Goal: Information Seeking & Learning: Learn about a topic

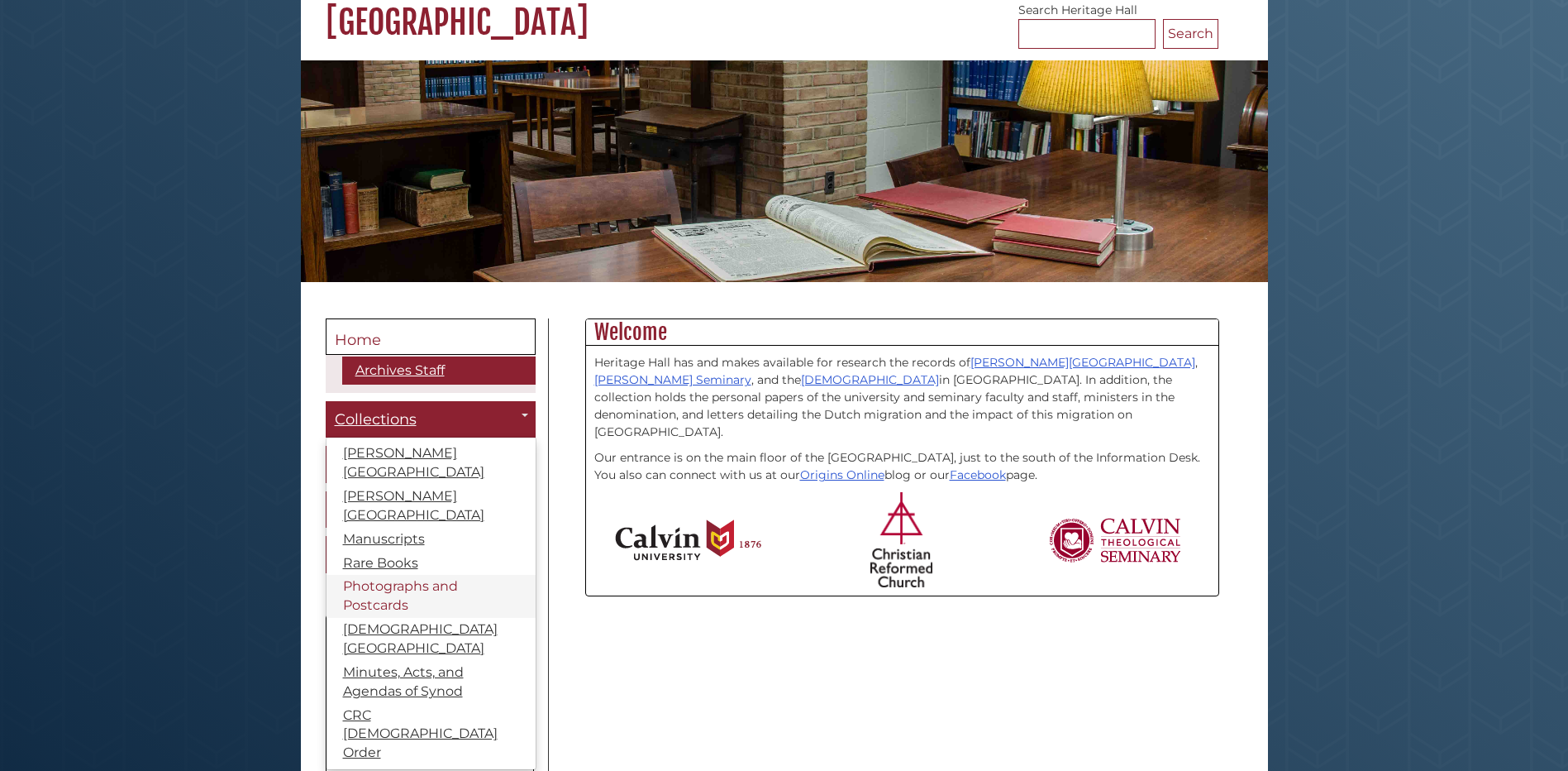
scroll to position [166, 0]
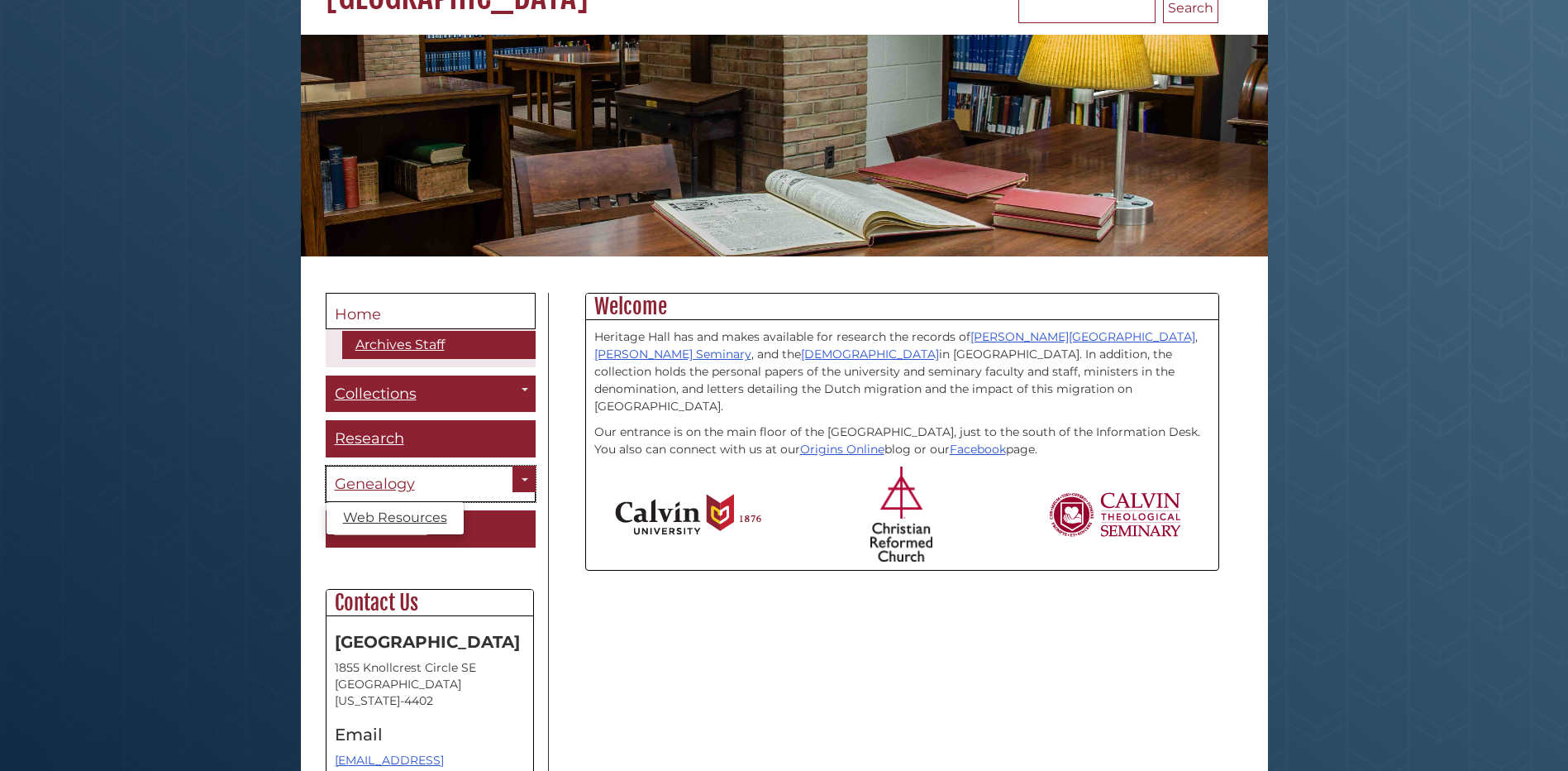
click at [369, 487] on span "Genealogy" at bounding box center [374, 483] width 80 height 18
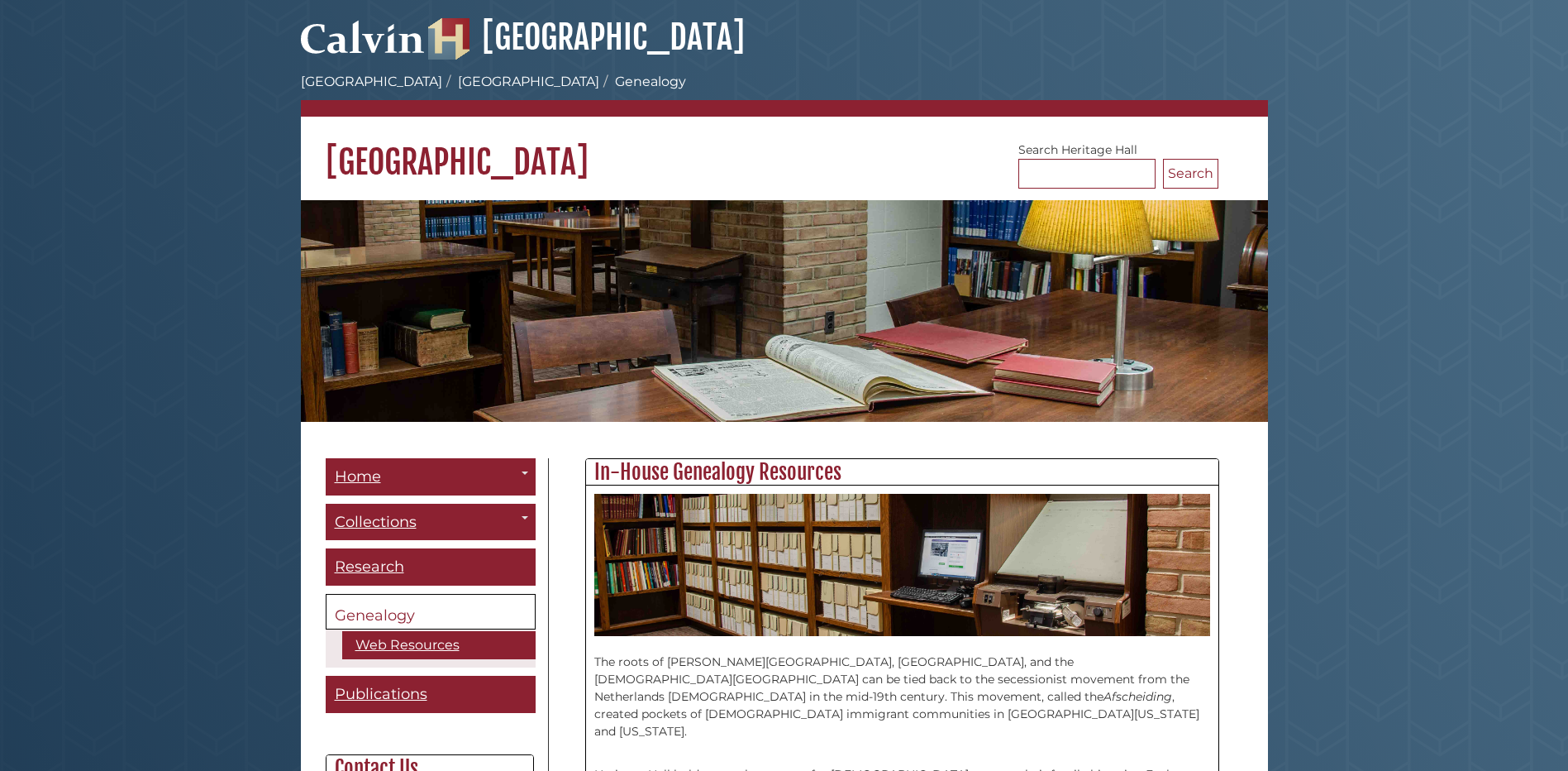
click at [0, 0] on ul "Archives Staff" at bounding box center [0, 0] width 0 height 0
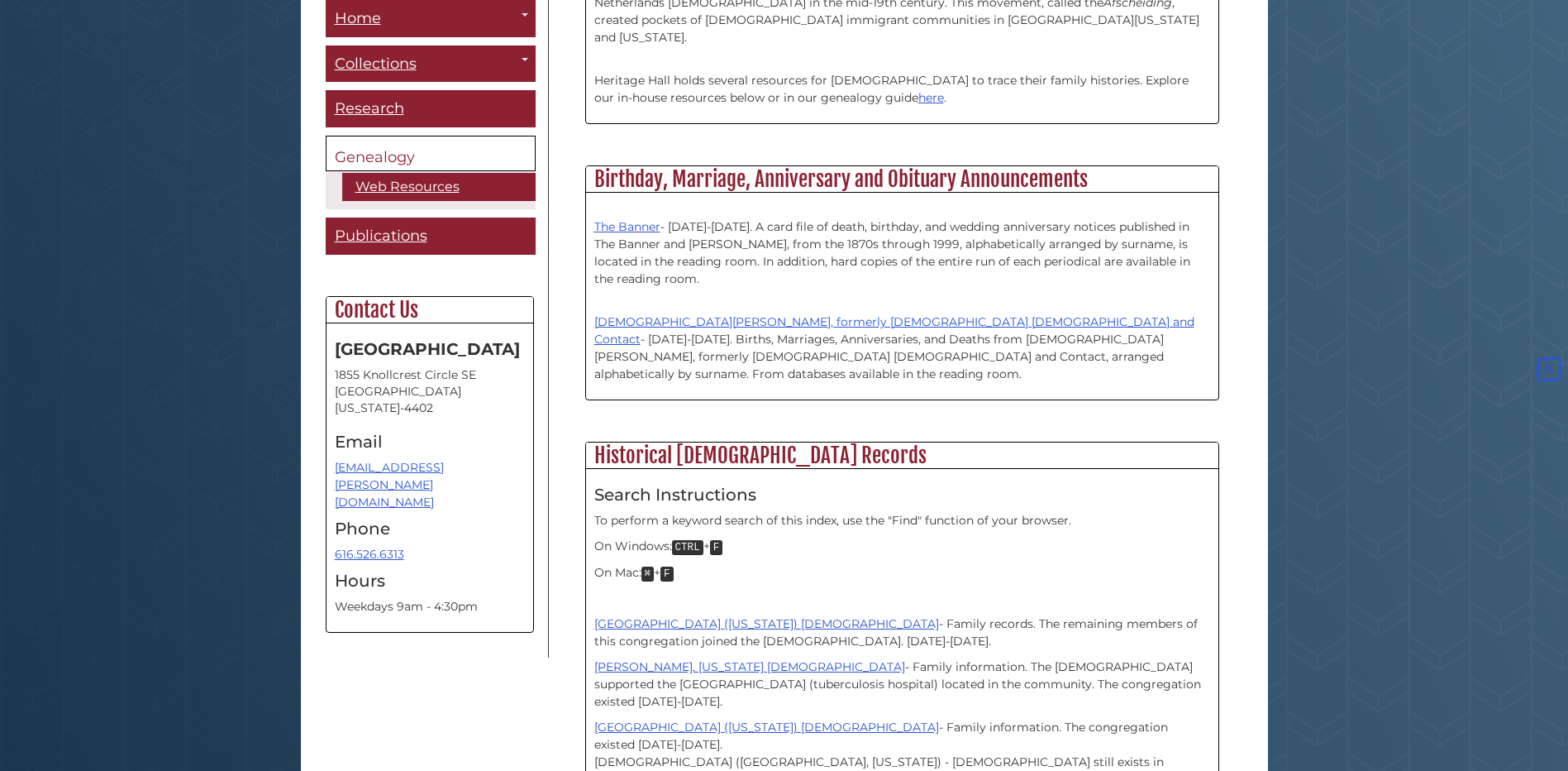
scroll to position [744, 0]
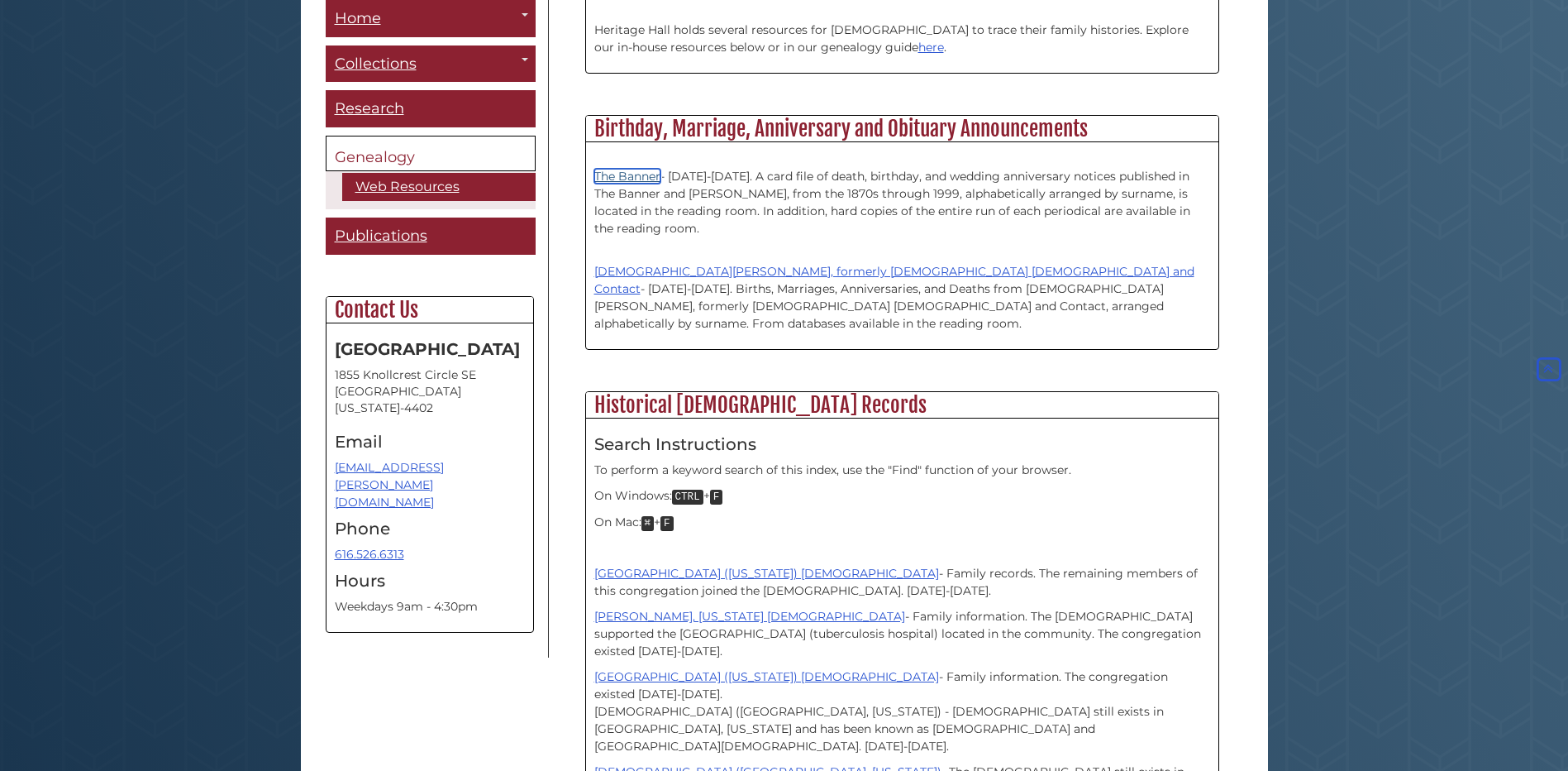
click at [641, 168] on link "The Banner" at bounding box center [627, 175] width 66 height 14
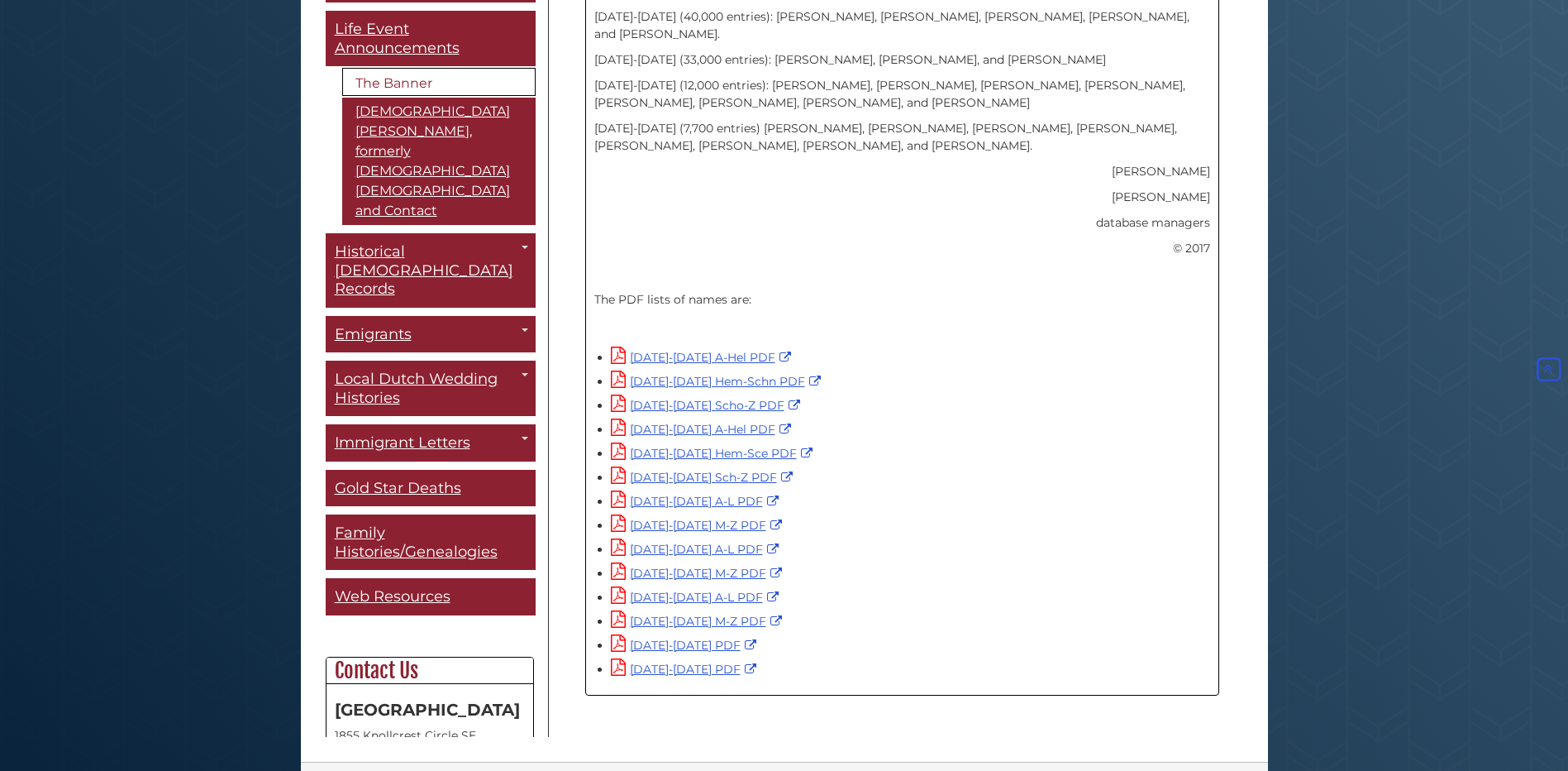
scroll to position [975, 0]
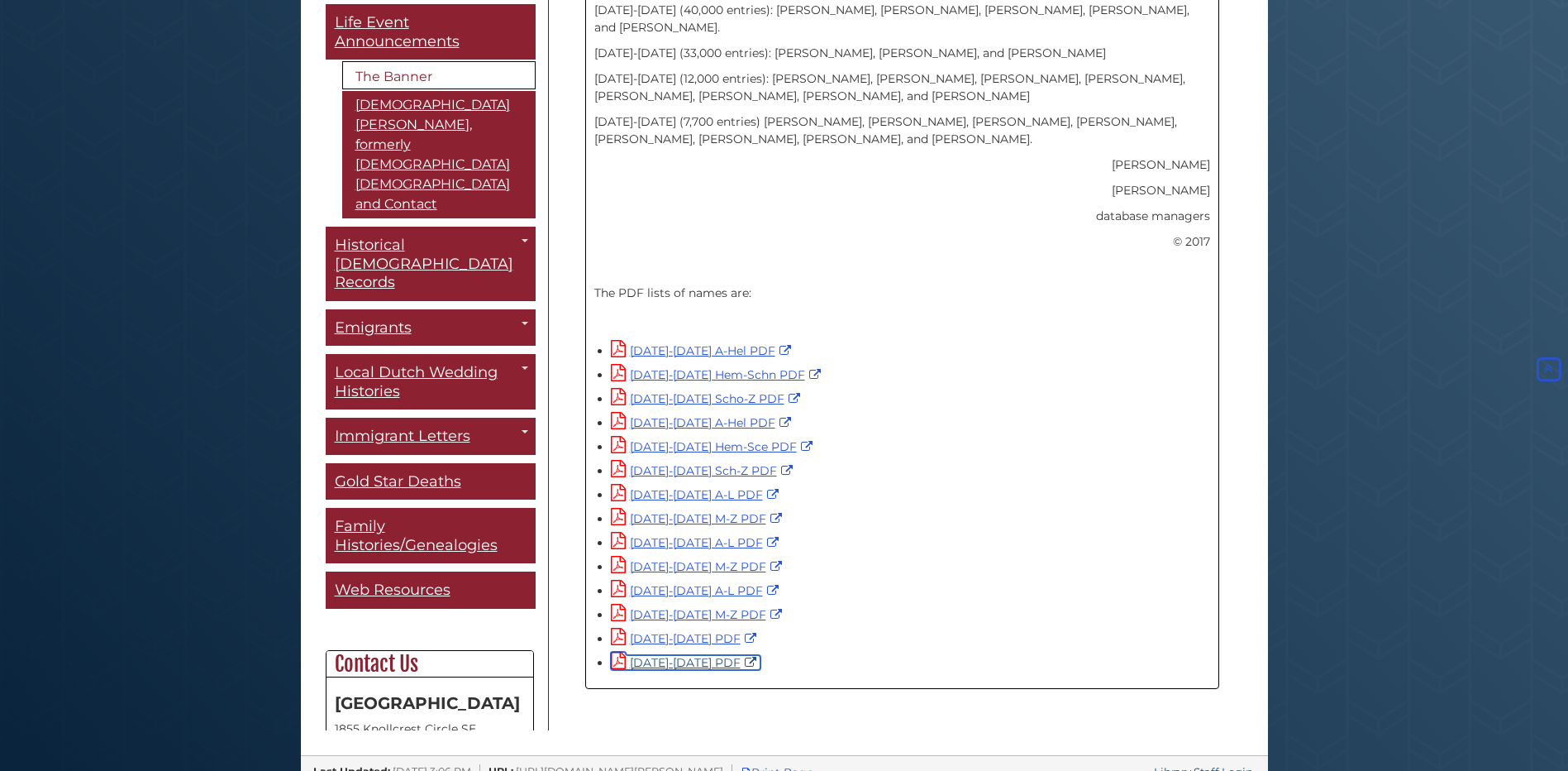
click at [683, 655] on link "[DATE]-[DATE] PDF" at bounding box center [685, 661] width 149 height 14
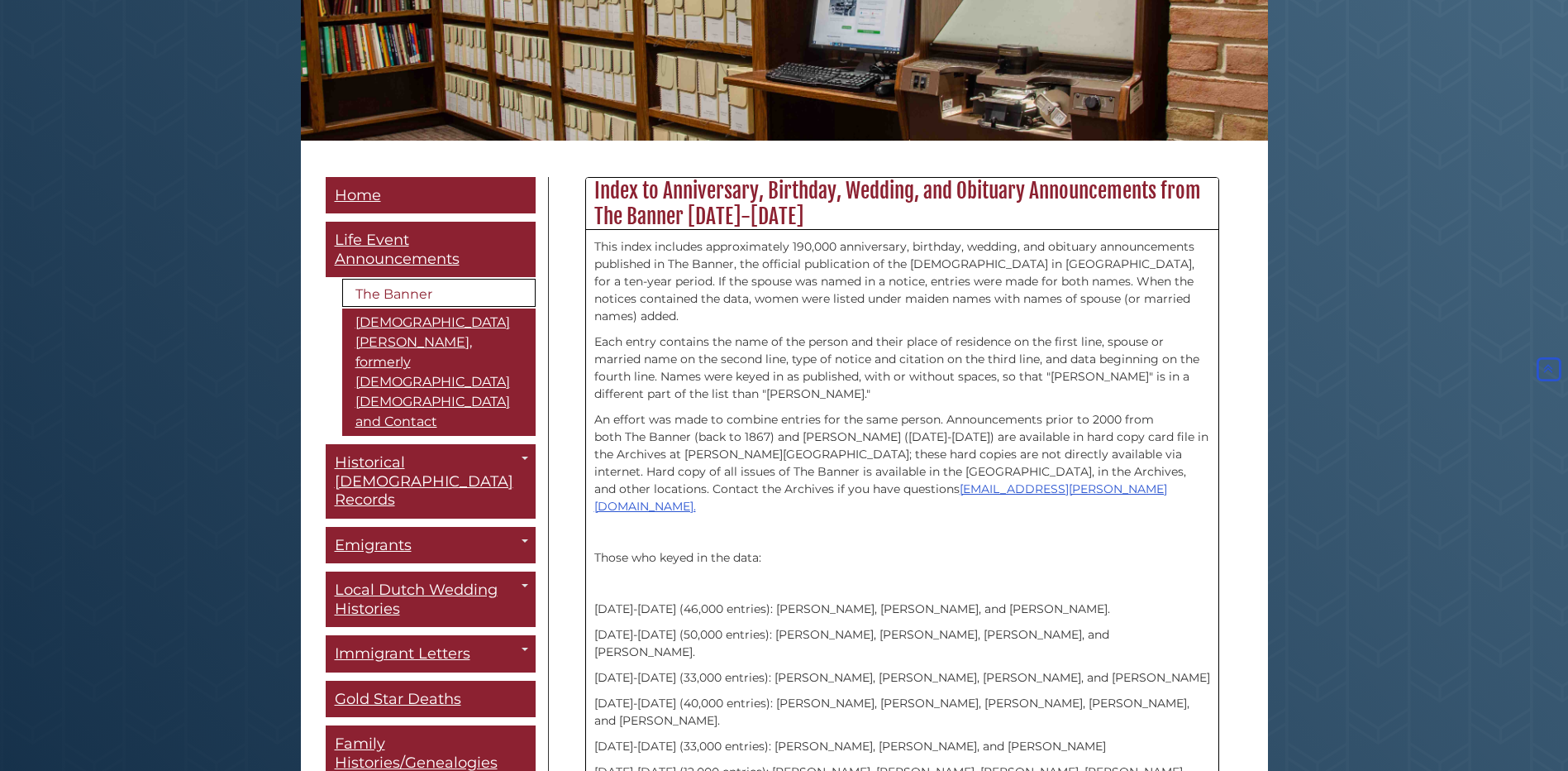
scroll to position [231, 0]
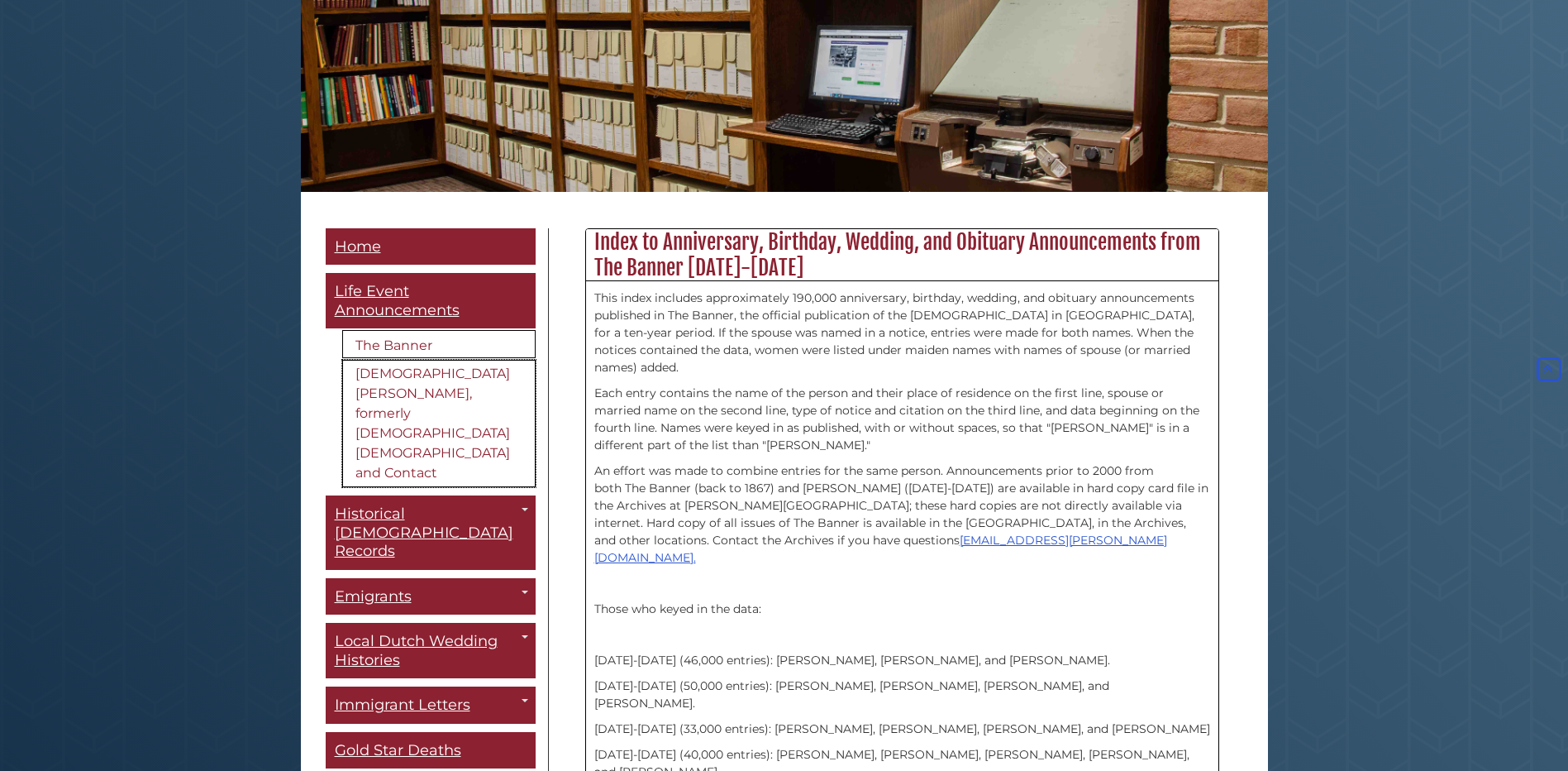
click at [409, 371] on link "[DEMOGRAPHIC_DATA][PERSON_NAME], formerly [DEMOGRAPHIC_DATA] [DEMOGRAPHIC_DATA]…" at bounding box center [439, 424] width 193 height 127
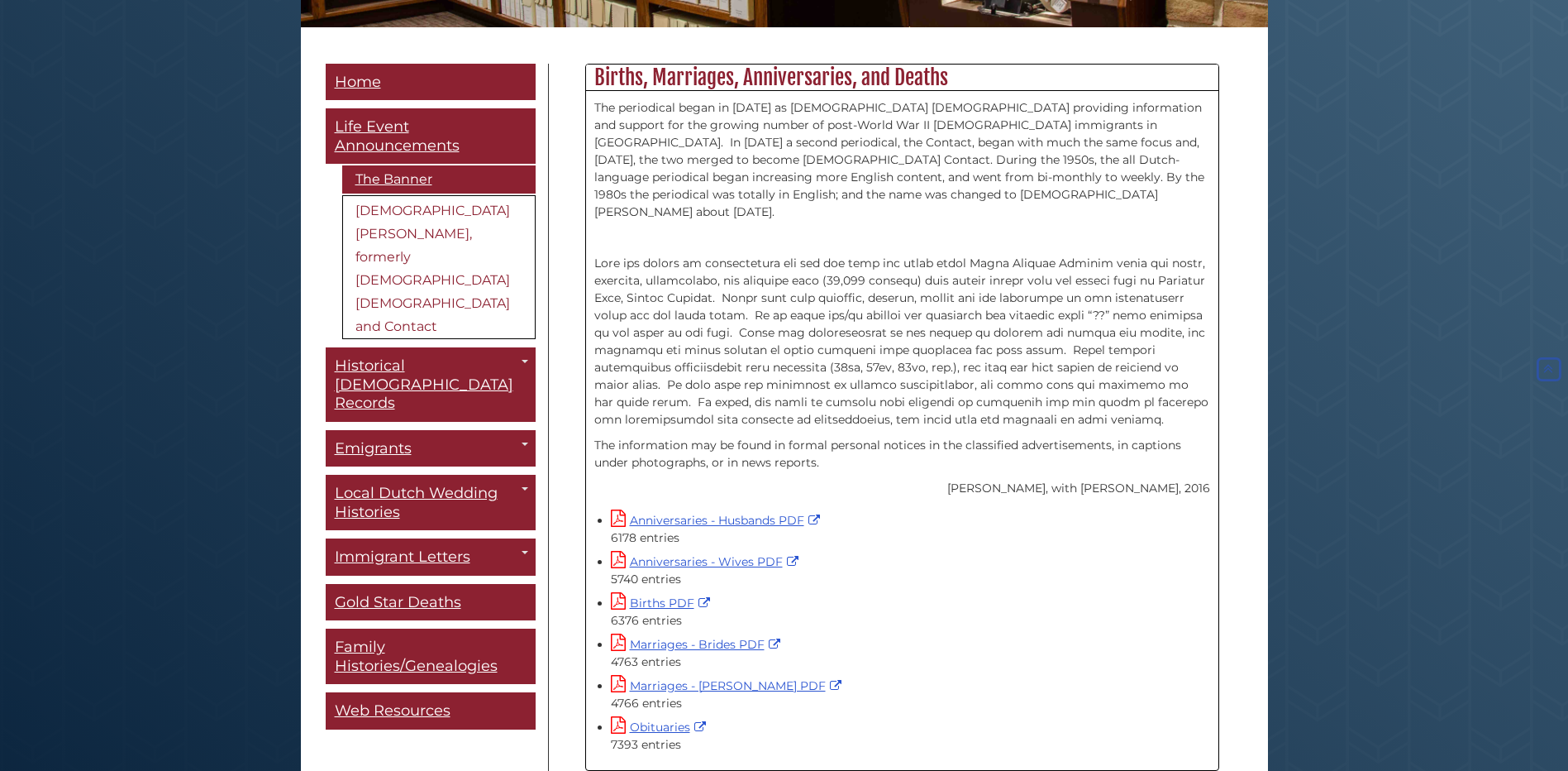
scroll to position [534, 0]
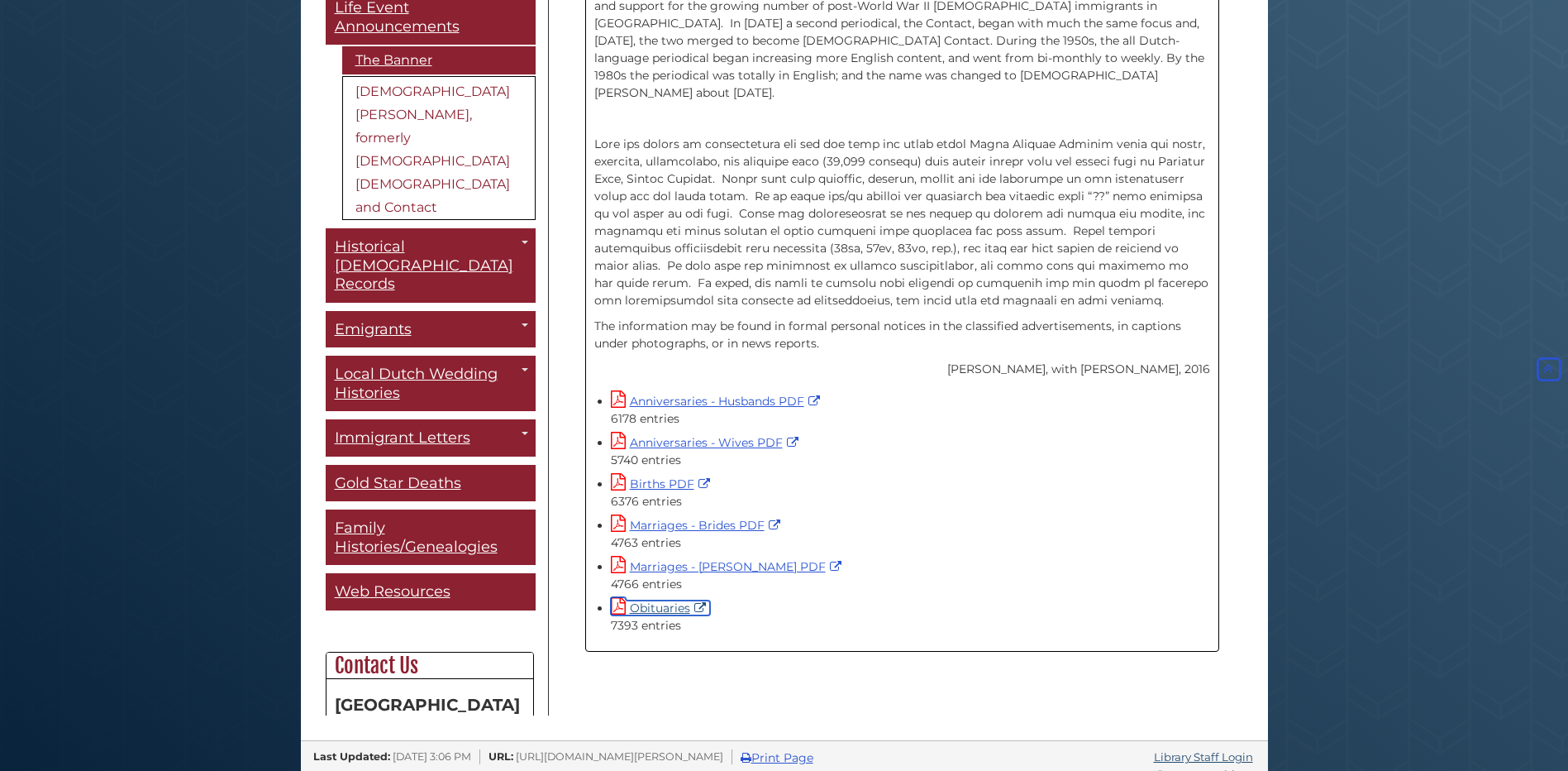
click at [670, 601] on link "Obituaries" at bounding box center [660, 607] width 99 height 14
click at [742, 394] on link "Anniversaries - Husbands PDF" at bounding box center [718, 400] width 214 height 14
click at [683, 601] on link "Obituaries" at bounding box center [660, 607] width 99 height 14
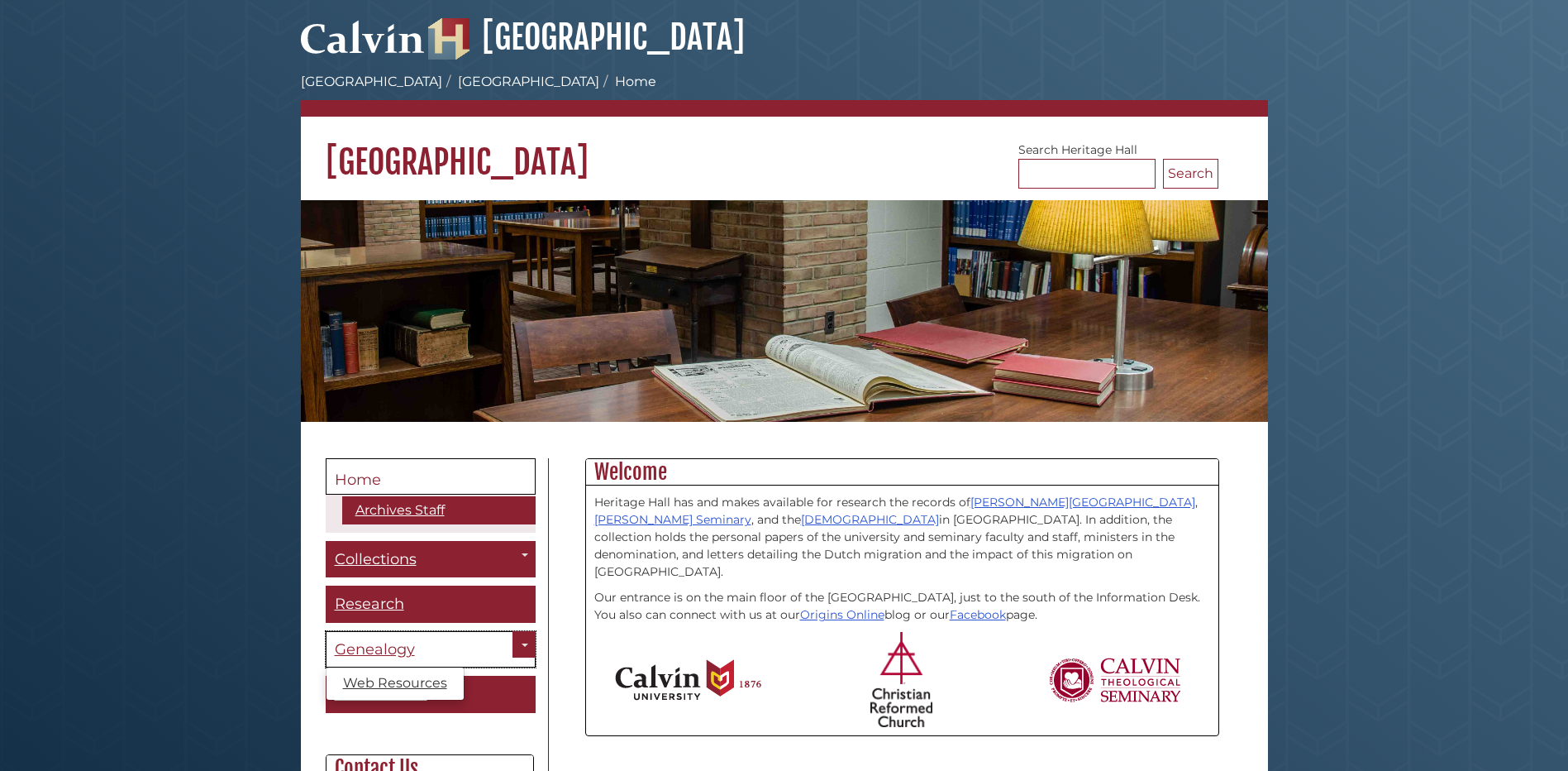
click at [378, 648] on span "Genealogy" at bounding box center [374, 649] width 80 height 18
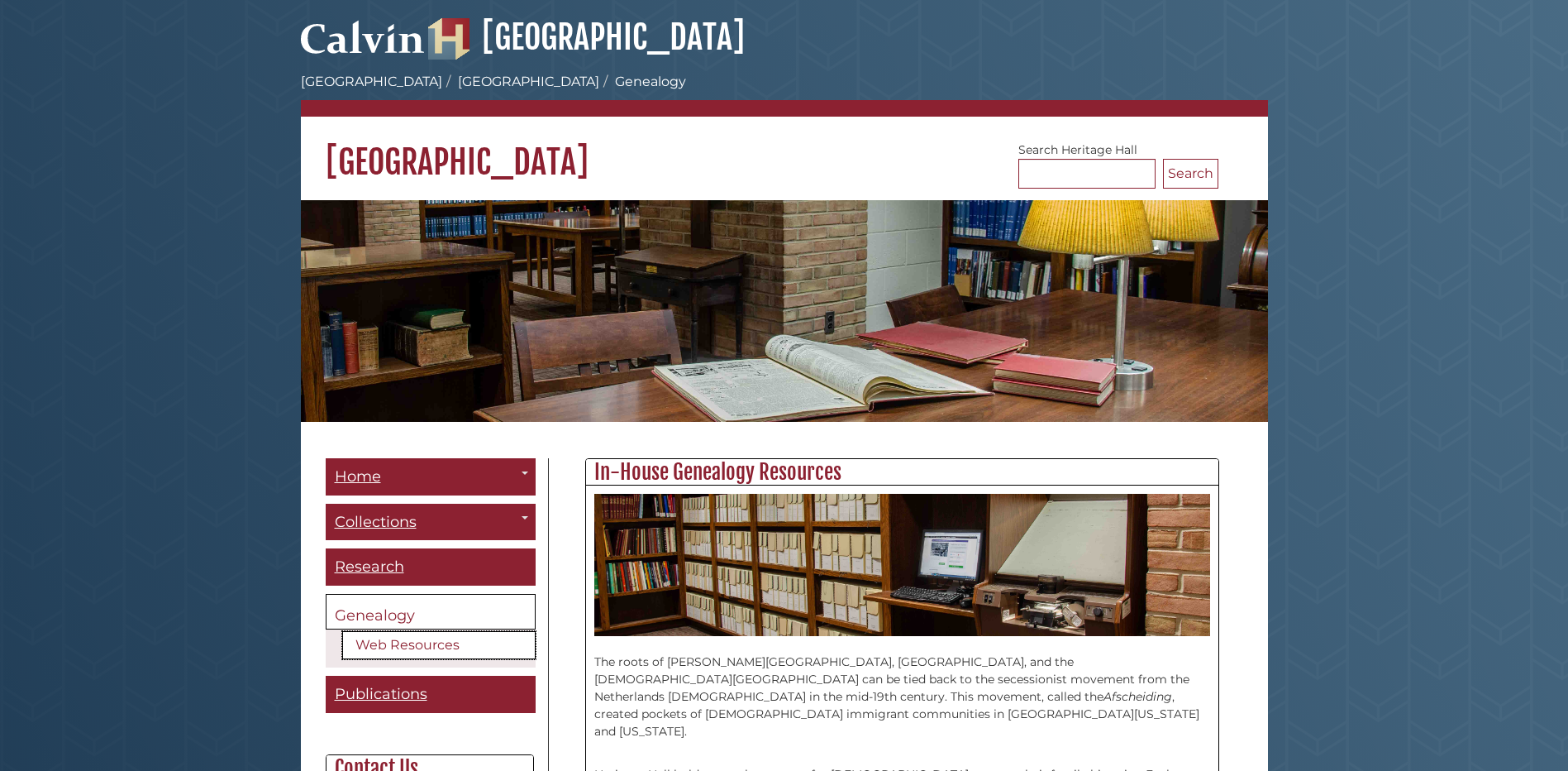
click at [390, 648] on link "Web Resources" at bounding box center [439, 644] width 193 height 28
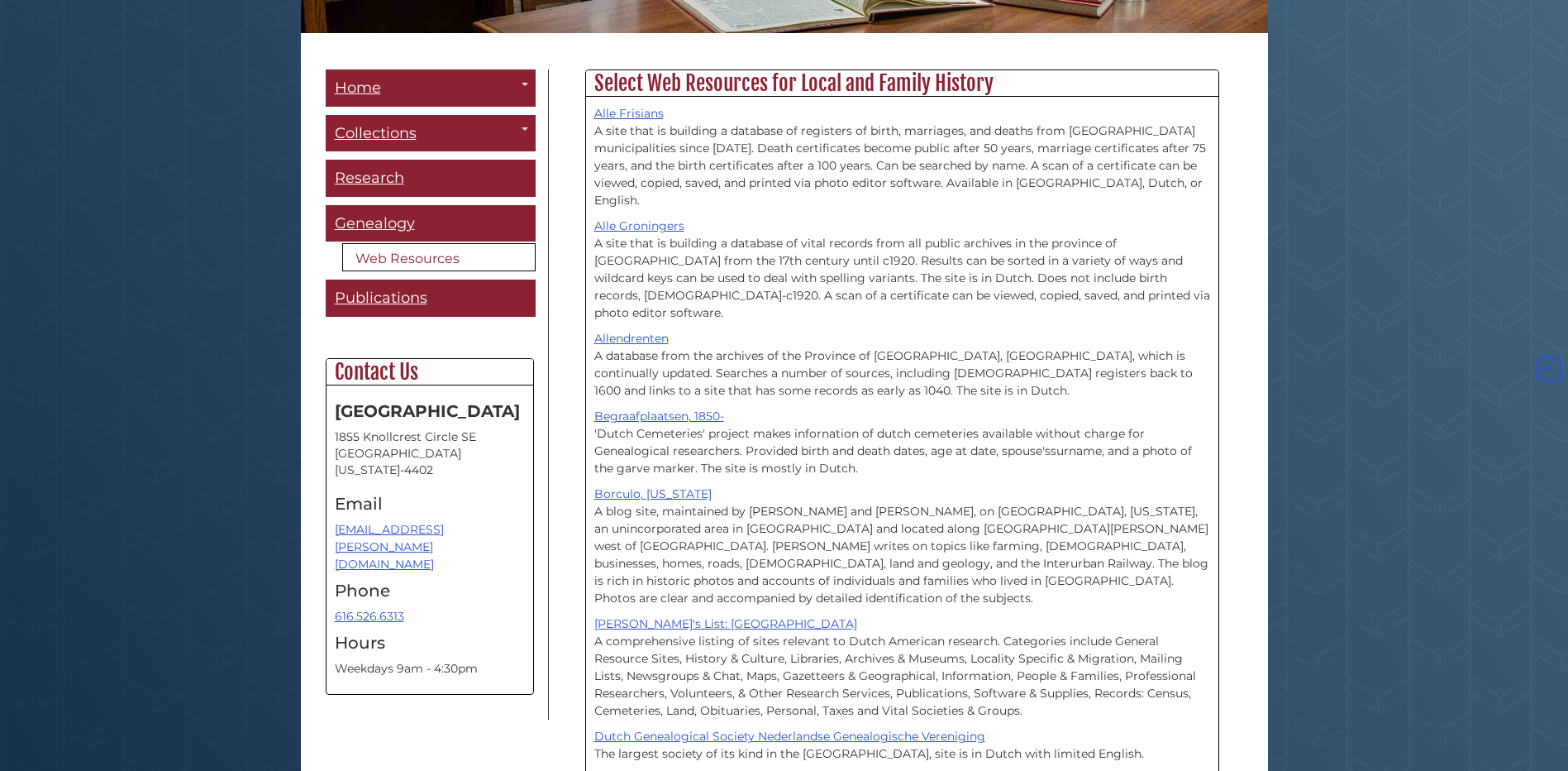
scroll to position [331, 0]
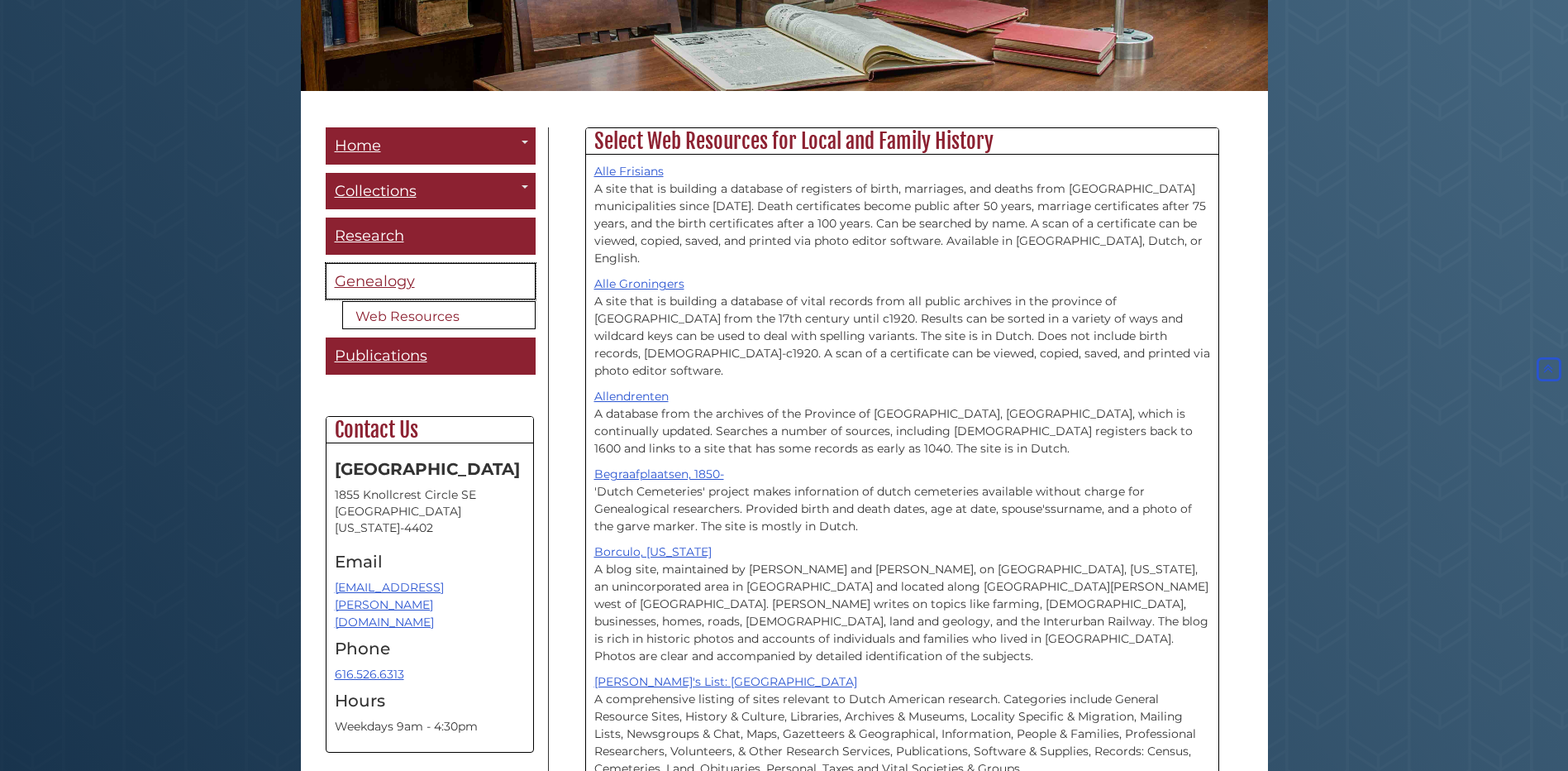
click at [388, 284] on span "Genealogy" at bounding box center [374, 281] width 80 height 18
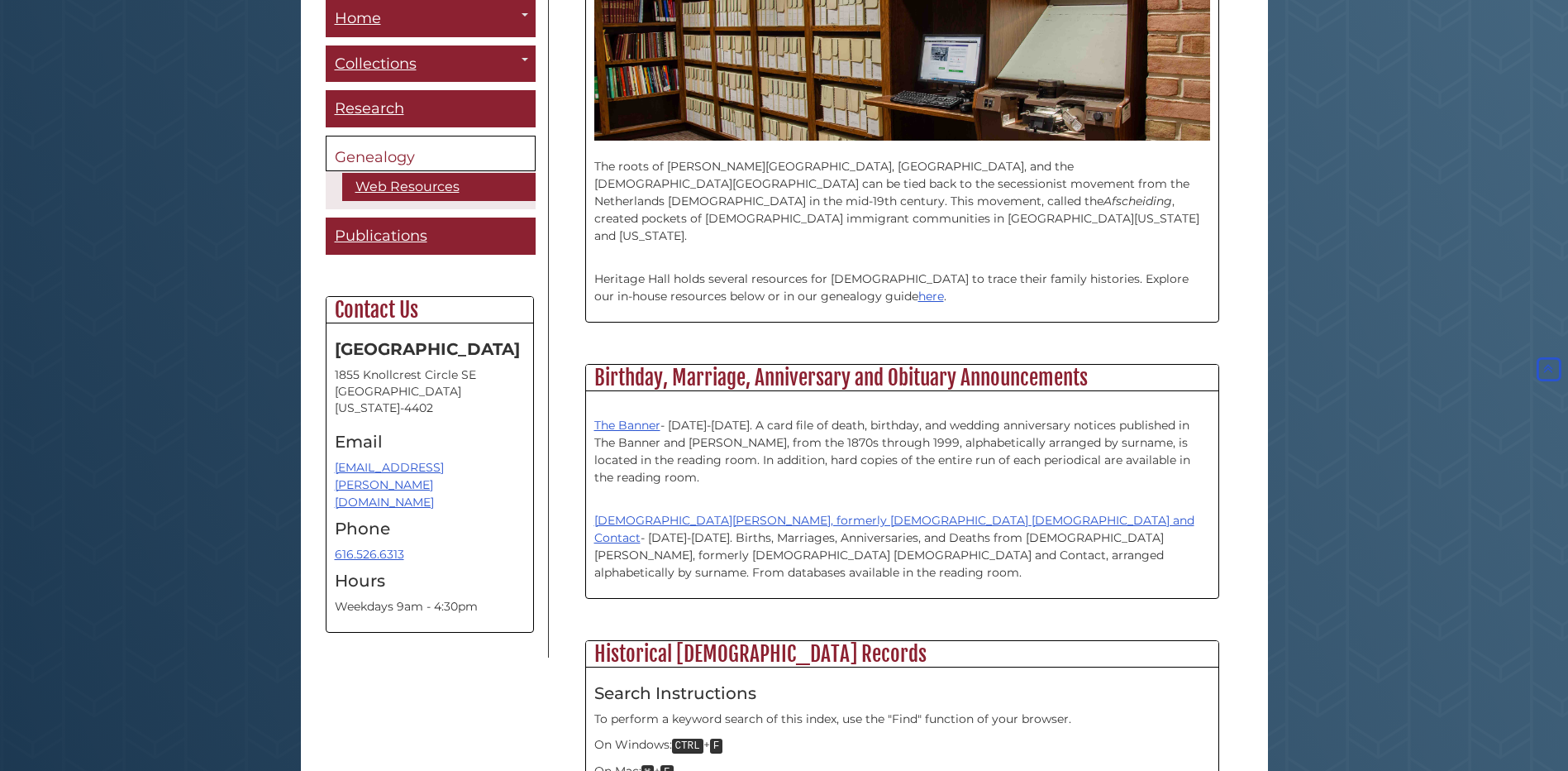
scroll to position [496, 0]
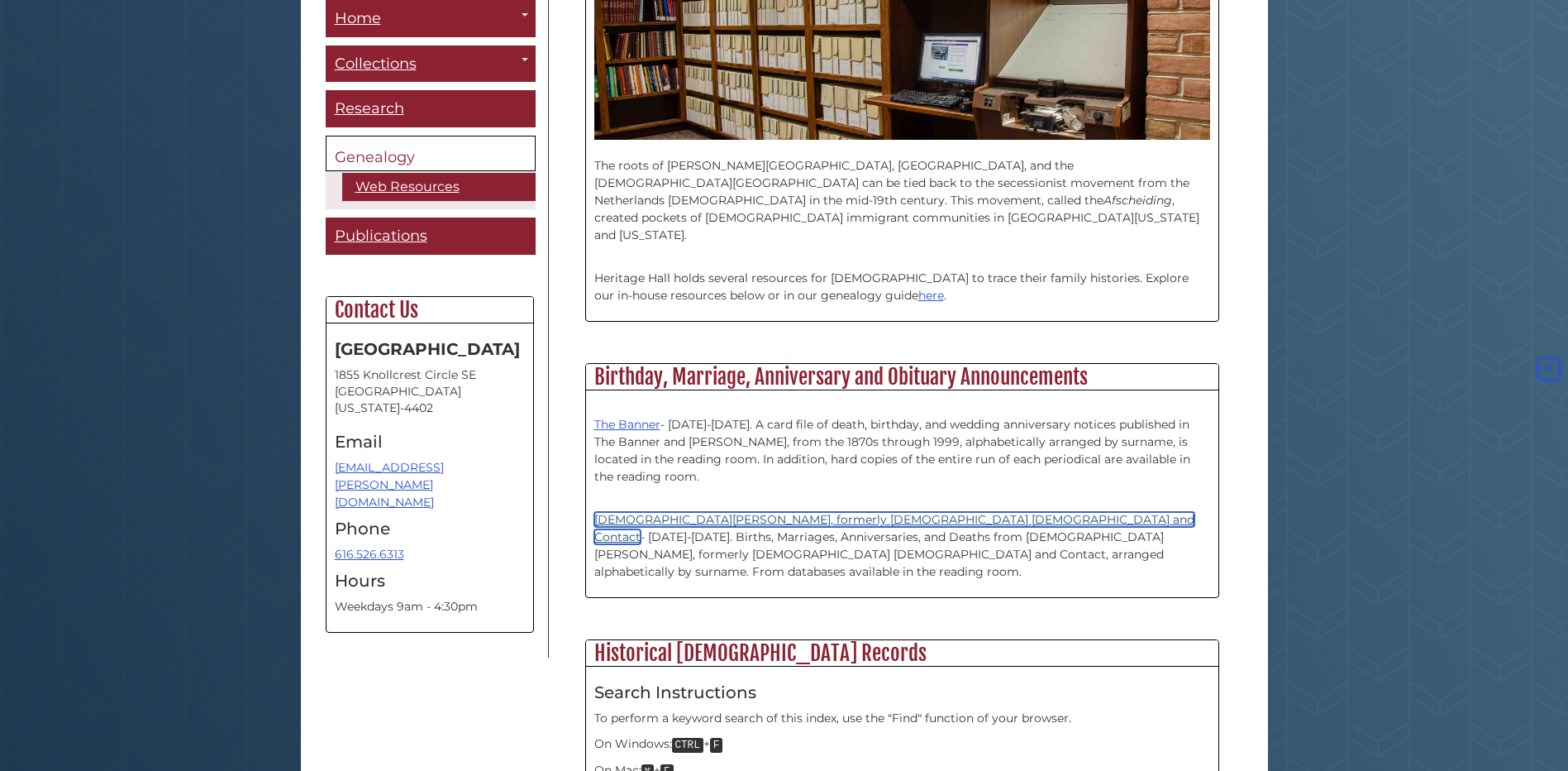
click at [660, 512] on link "[DEMOGRAPHIC_DATA][PERSON_NAME], formerly [DEMOGRAPHIC_DATA] [DEMOGRAPHIC_DATA]…" at bounding box center [895, 528] width 600 height 33
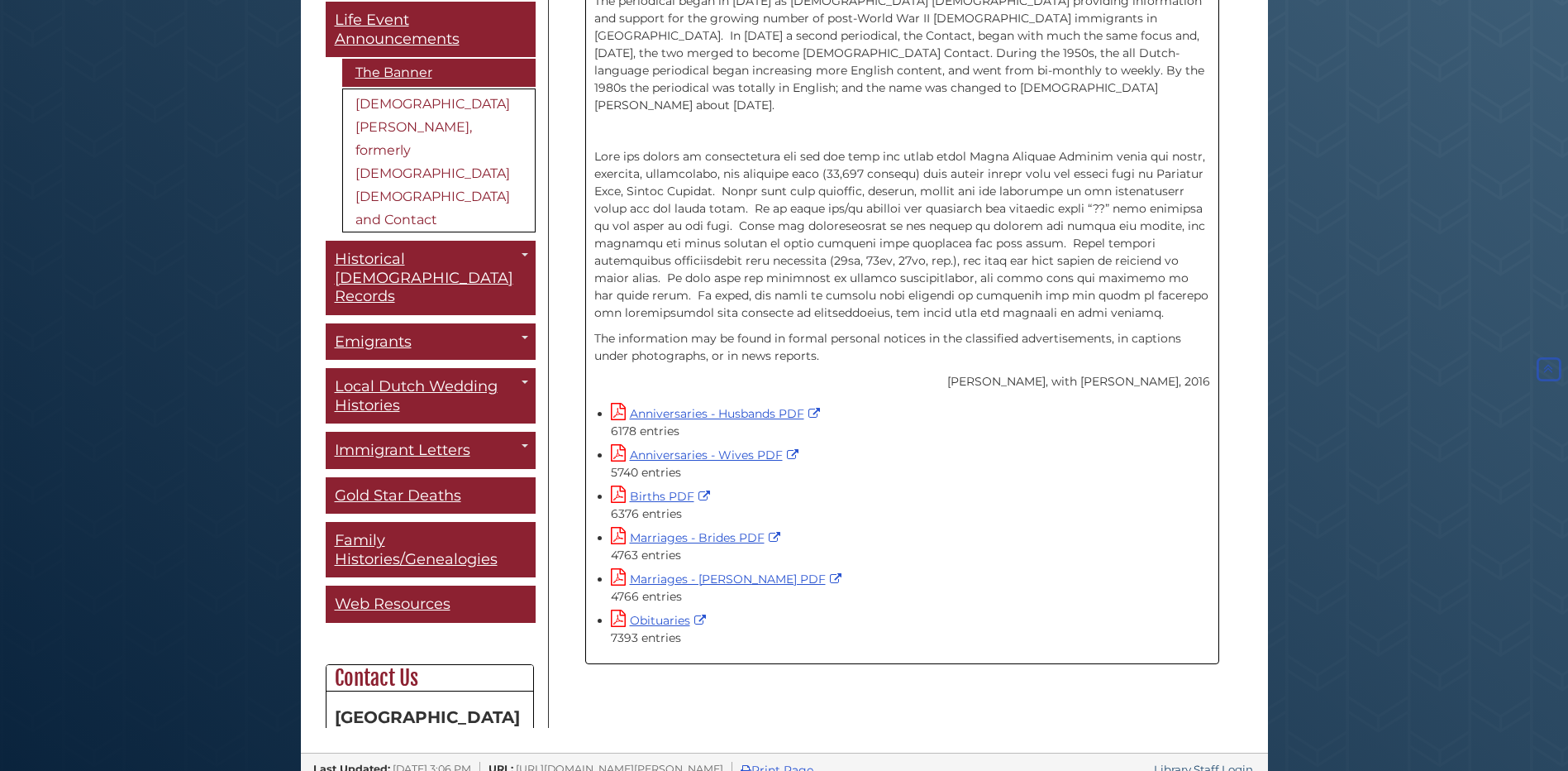
scroll to position [534, 0]
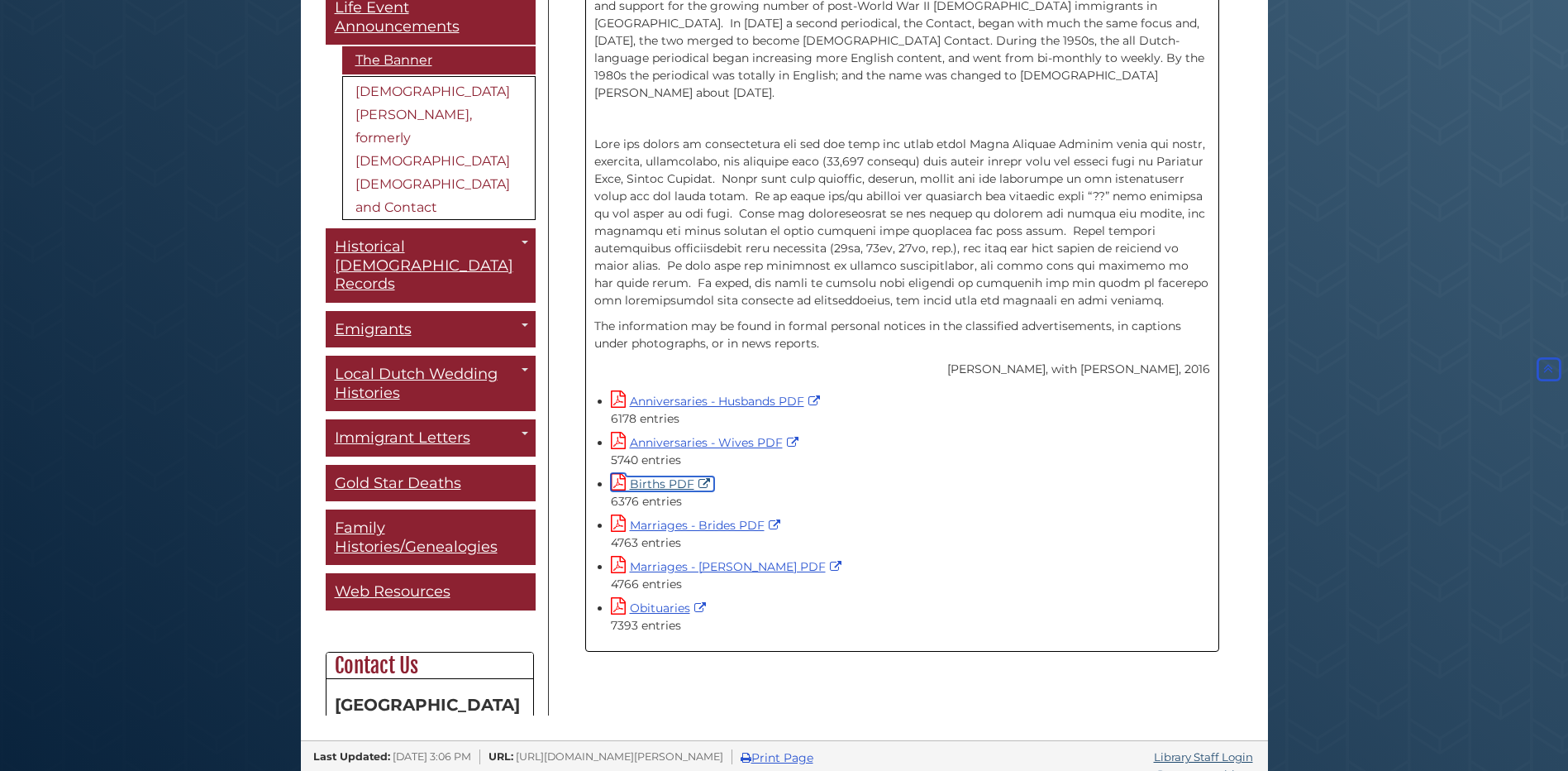
click at [648, 476] on link "Births PDF" at bounding box center [662, 483] width 103 height 14
click at [647, 559] on link "Marriages - Grooms PDF" at bounding box center [728, 566] width 235 height 14
click at [669, 394] on link "Anniversaries - Husbands PDF" at bounding box center [718, 400] width 214 height 14
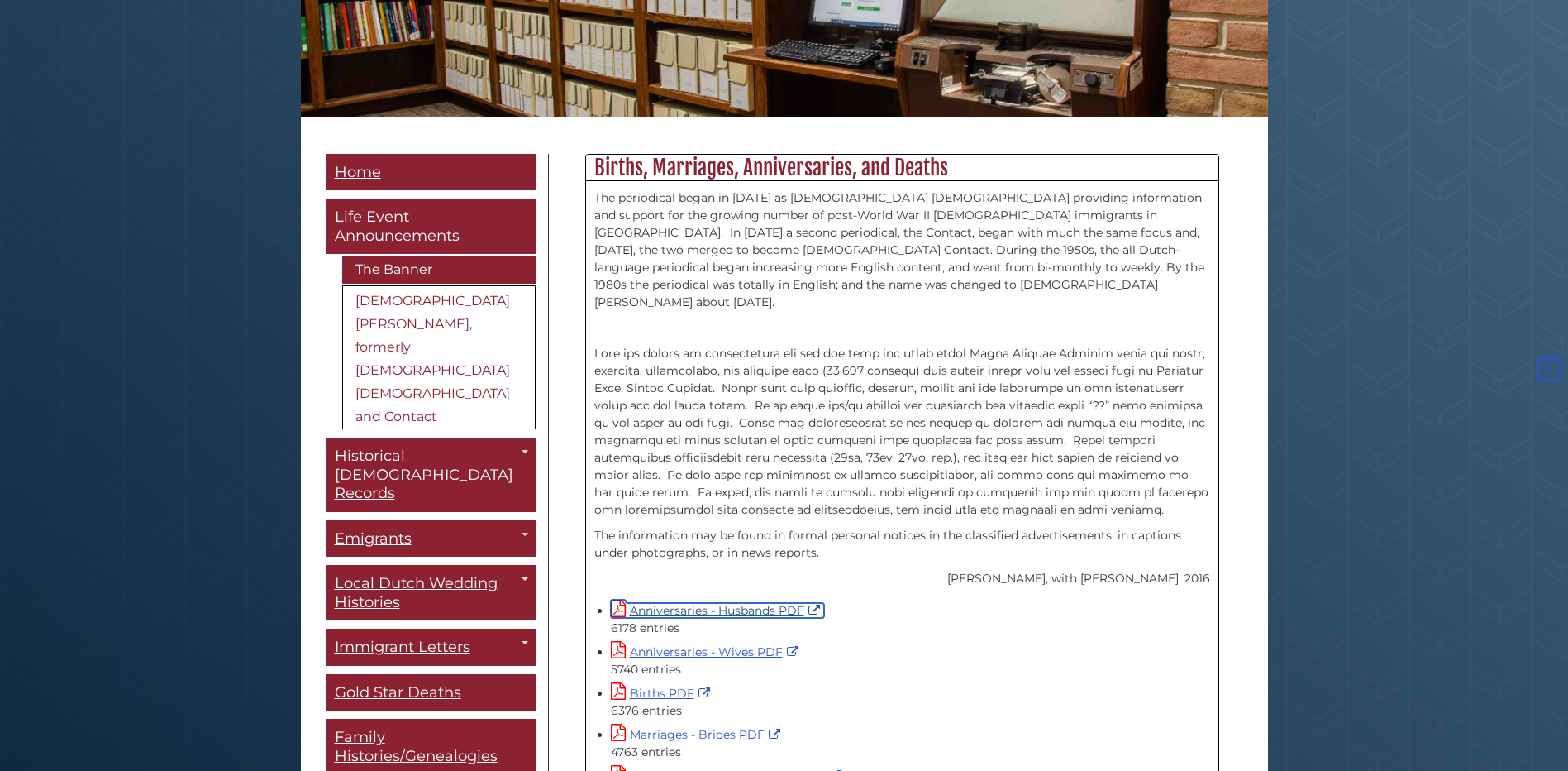
scroll to position [120, 0]
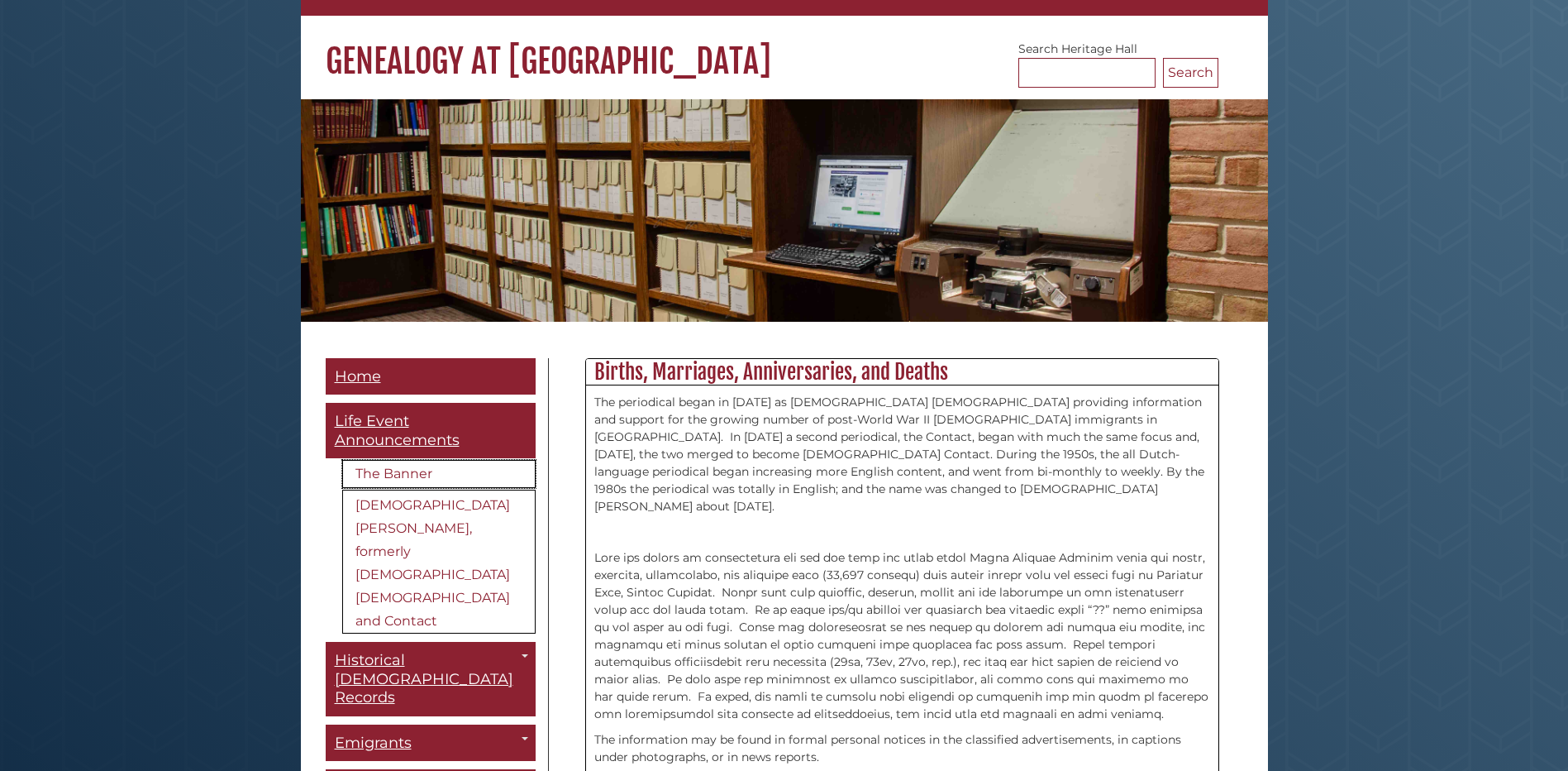
click at [395, 460] on link "The Banner" at bounding box center [439, 474] width 193 height 28
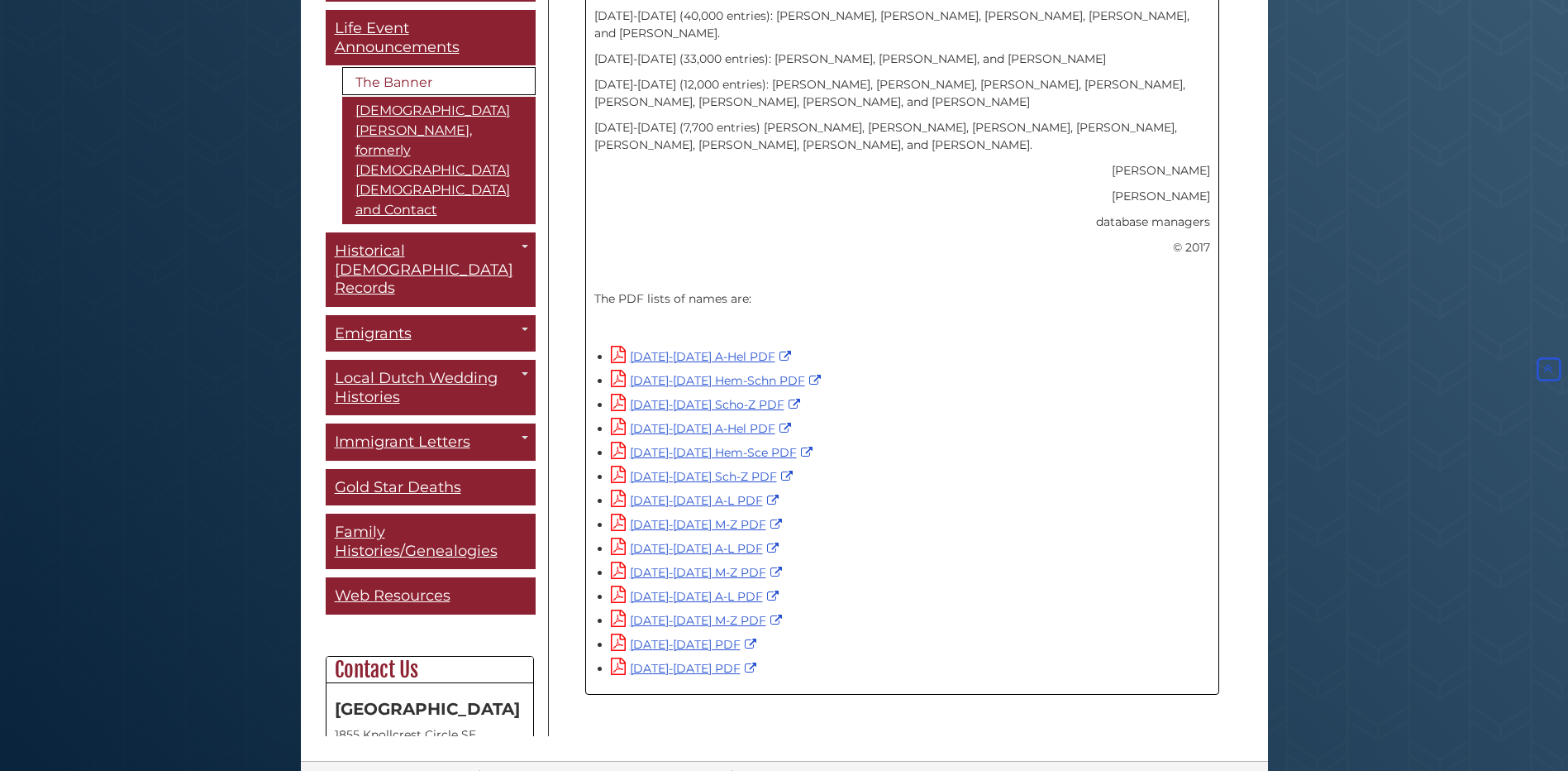
scroll to position [975, 0]
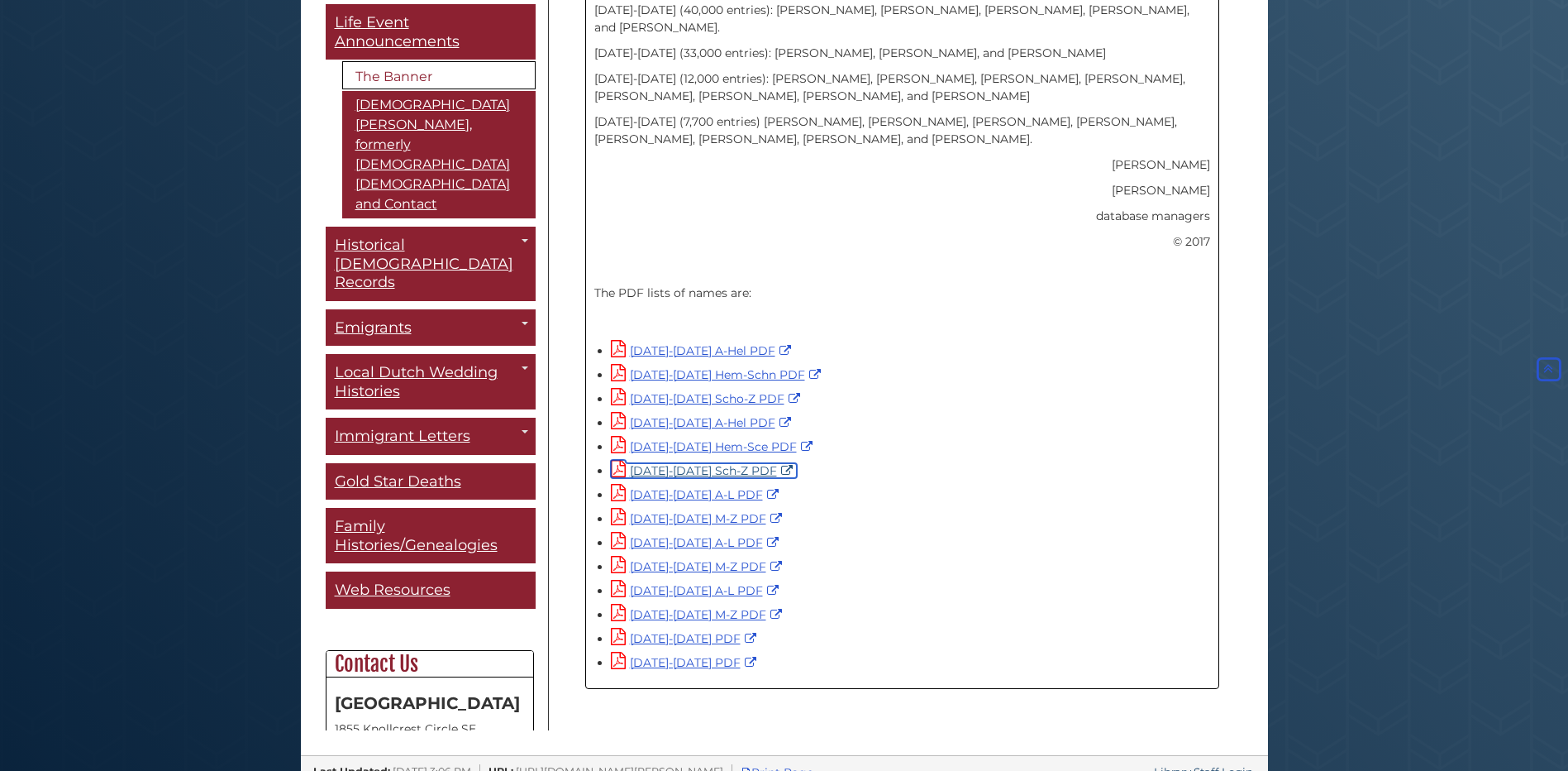
click at [695, 463] on link "[DATE]-[DATE] Sch-Z PDF" at bounding box center [703, 470] width 186 height 14
click at [670, 559] on link "[DATE]-[DATE] M-Z PDF" at bounding box center [698, 566] width 175 height 14
click at [671, 607] on link "[DATE]-[DATE] M-Z PDF" at bounding box center [698, 614] width 175 height 14
click at [695, 463] on link "[DATE]-[DATE] Sch-Z PDF" at bounding box center [703, 470] width 186 height 14
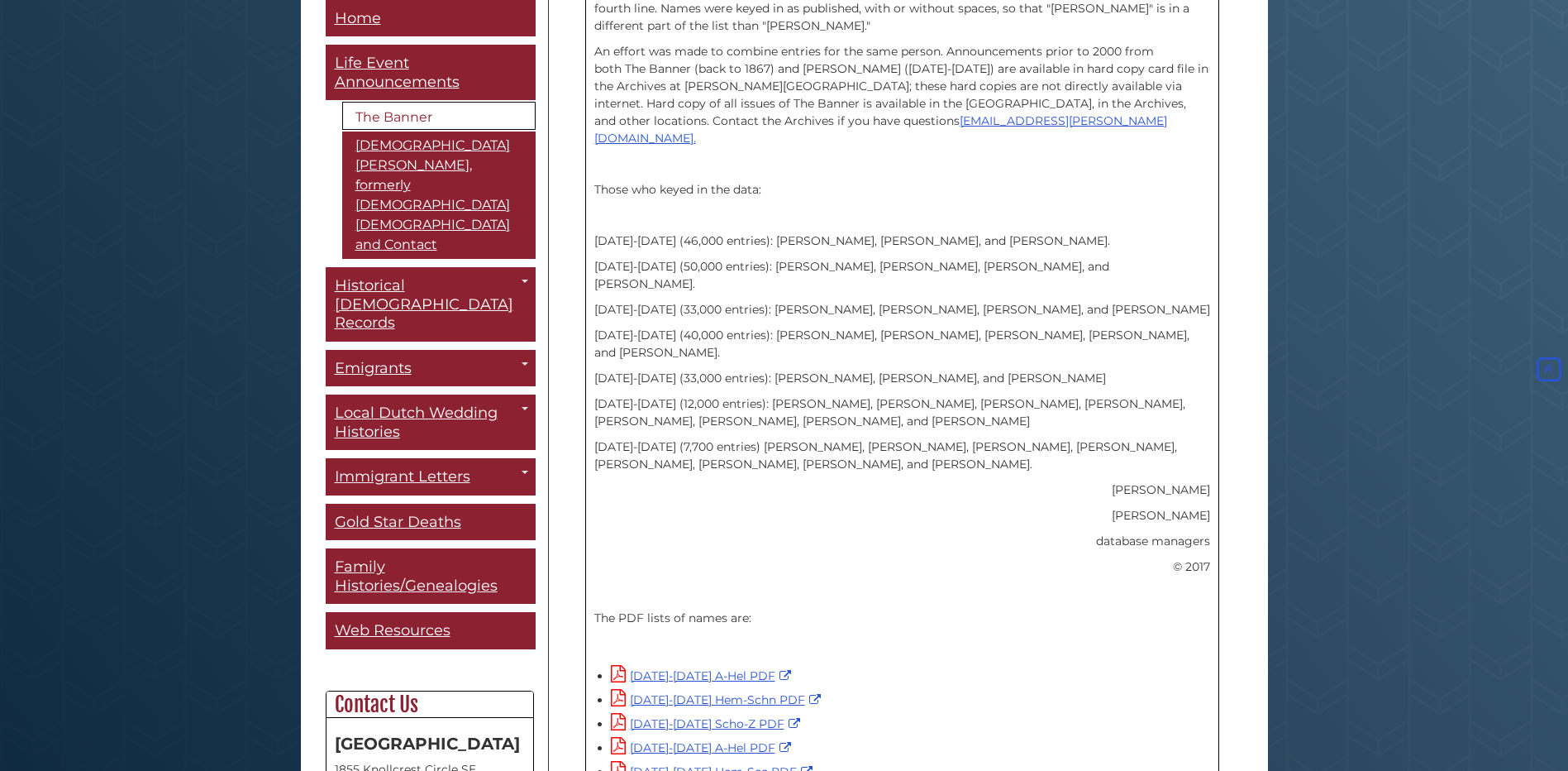
scroll to position [644, 0]
